Goal: Information Seeking & Learning: Learn about a topic

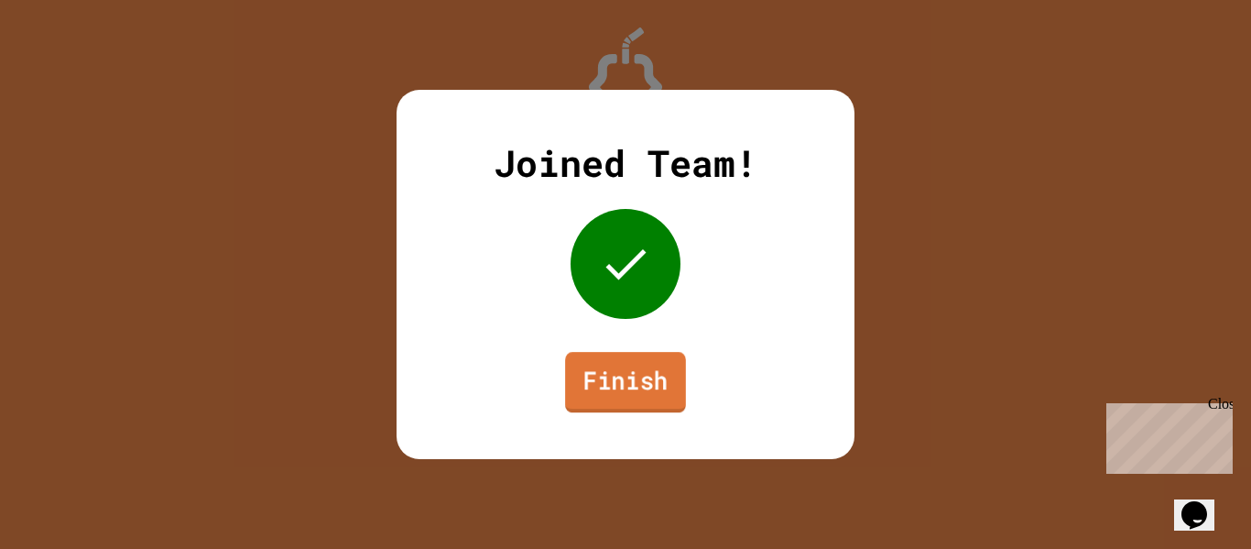
click at [619, 386] on link "Finish" at bounding box center [625, 382] width 121 height 60
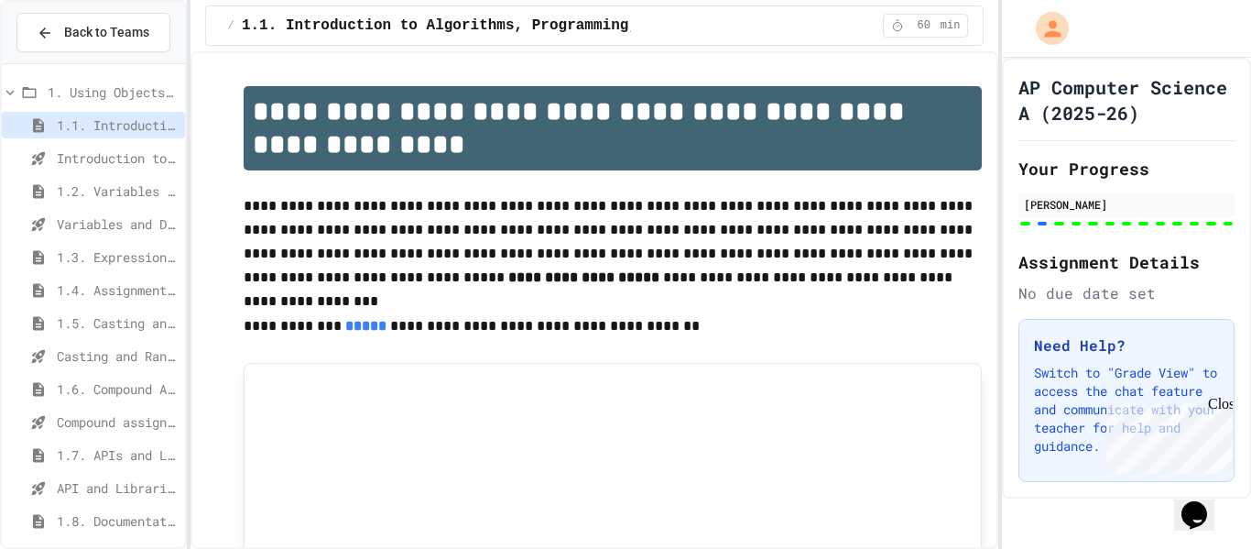
scroll to position [300, 0]
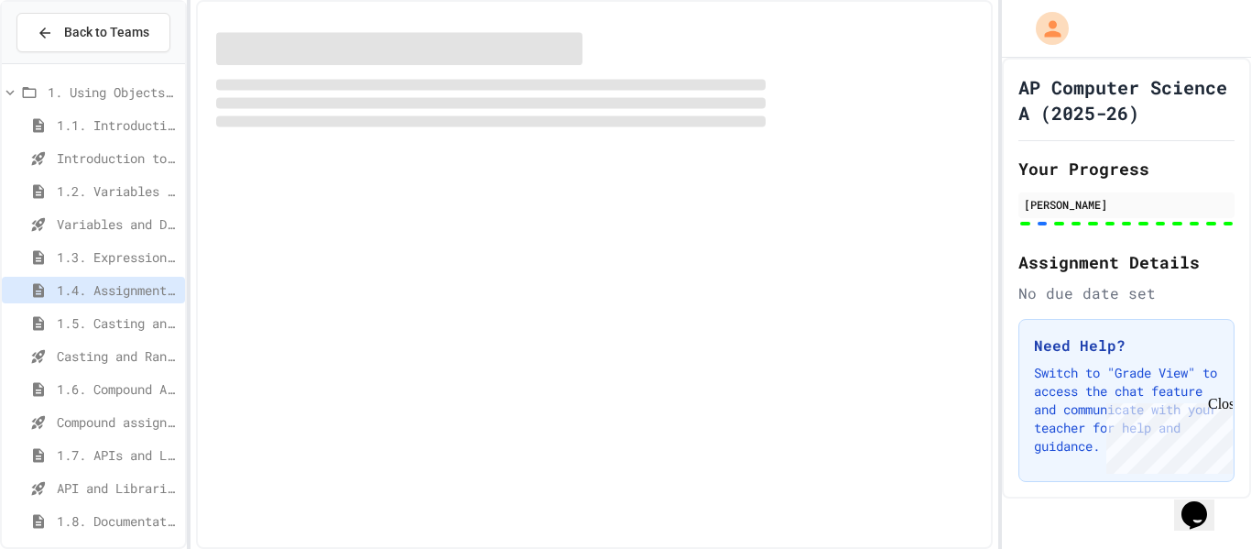
click at [102, 322] on span "1.5. Casting and Ranges of Values" at bounding box center [117, 322] width 121 height 19
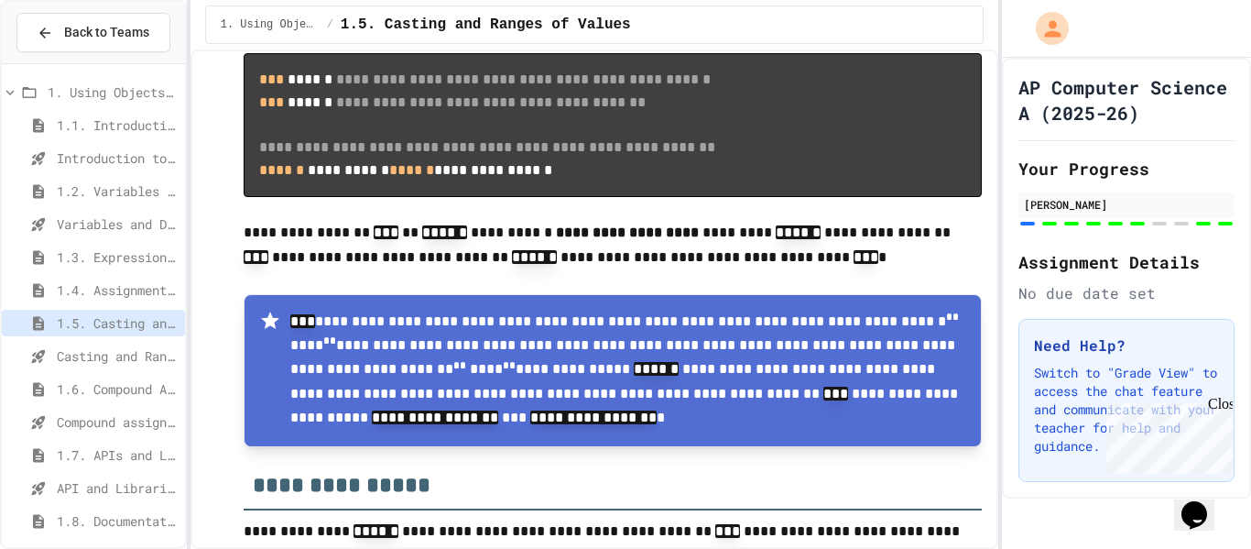
scroll to position [2253, 0]
